Goal: Complete application form

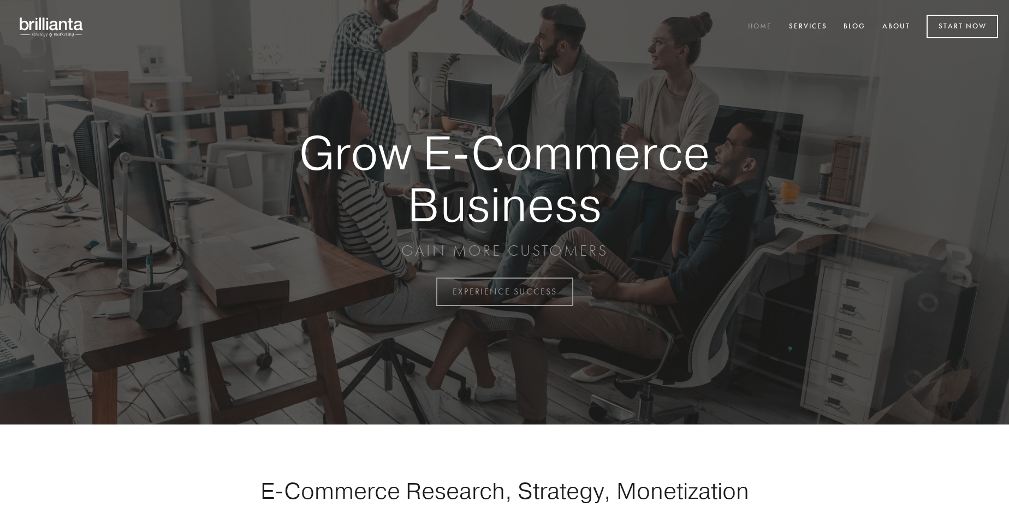
scroll to position [2863, 0]
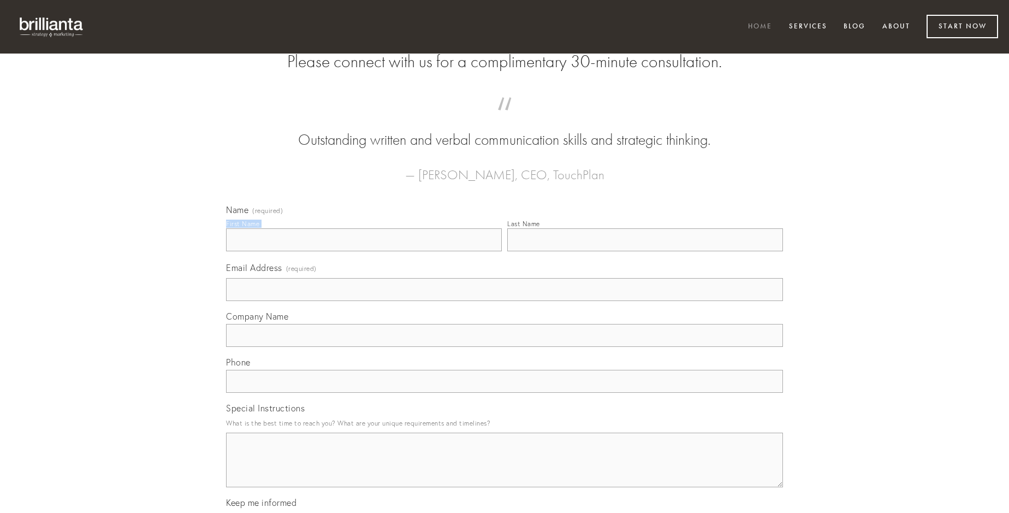
type input "[PERSON_NAME]"
click at [645, 251] on input "Last Name" at bounding box center [645, 239] width 276 height 23
type input "[PERSON_NAME]"
click at [505, 301] on input "Email Address (required)" at bounding box center [504, 289] width 557 height 23
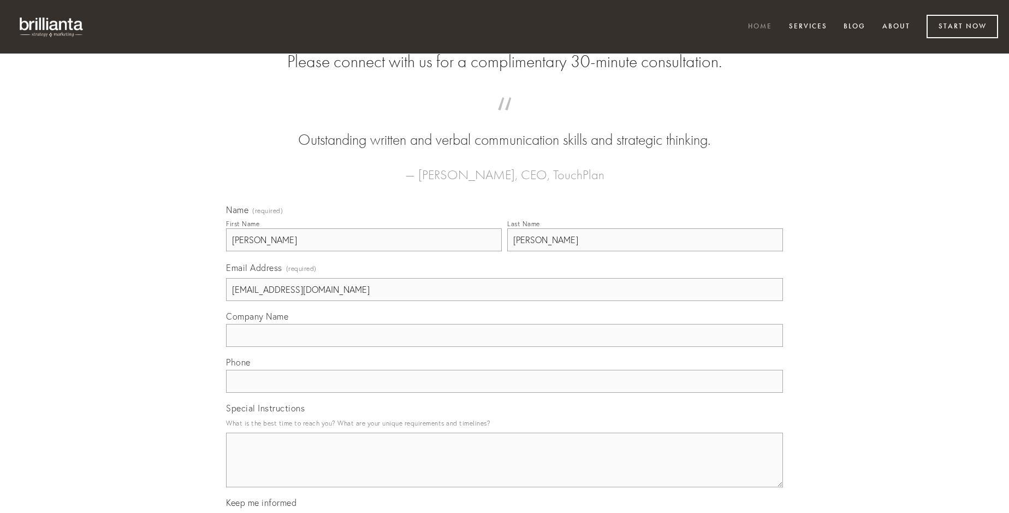
type input "[EMAIL_ADDRESS][DOMAIN_NAME]"
click at [505, 347] on input "Company Name" at bounding box center [504, 335] width 557 height 23
type input "vinitor"
click at [505, 393] on input "text" at bounding box center [504, 381] width 557 height 23
click at [505, 470] on textarea "Special Instructions" at bounding box center [504, 460] width 557 height 55
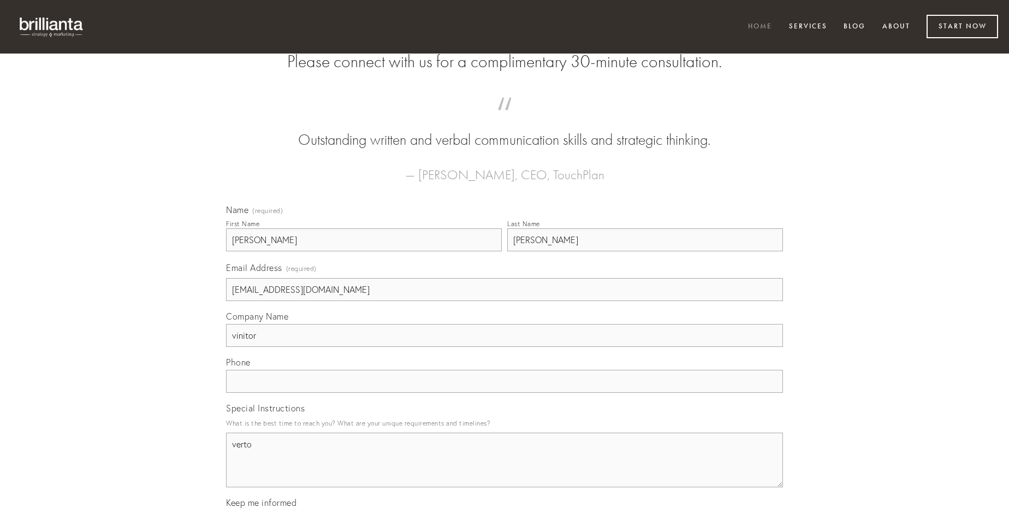
type textarea "verto"
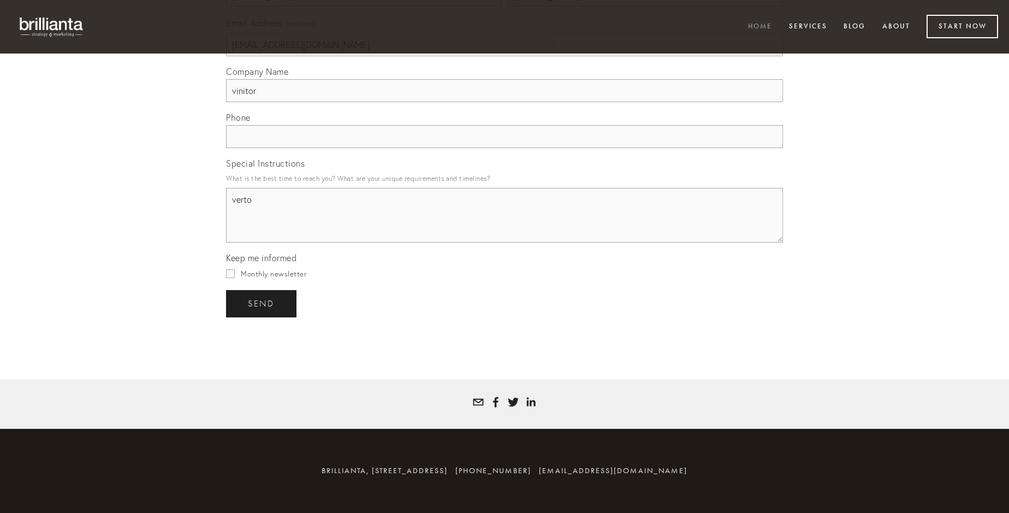
click at [262, 303] on span "send" at bounding box center [261, 304] width 27 height 10
